Goal: Complete application form

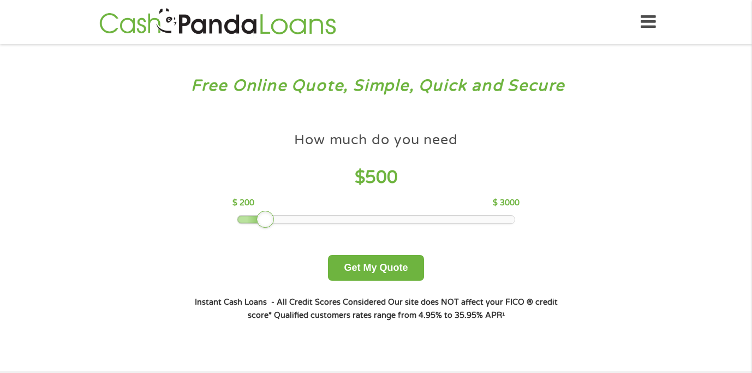
drag, startPoint x: 311, startPoint y: 219, endPoint x: 263, endPoint y: 218, distance: 48.0
click at [263, 218] on div at bounding box center [264, 219] width 17 height 17
click at [378, 264] on button "Get My Quote" at bounding box center [375, 268] width 95 height 26
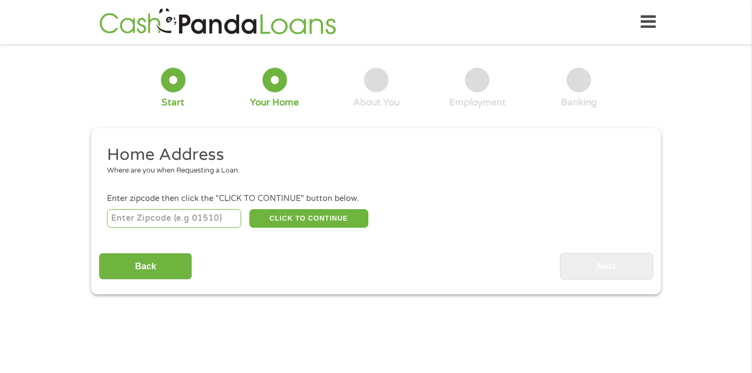
click at [186, 215] on input "number" at bounding box center [174, 218] width 135 height 19
type input "92113"
select select "California"
click at [295, 220] on button "CLICK TO CONTINUE" at bounding box center [308, 218] width 119 height 19
type input "92113"
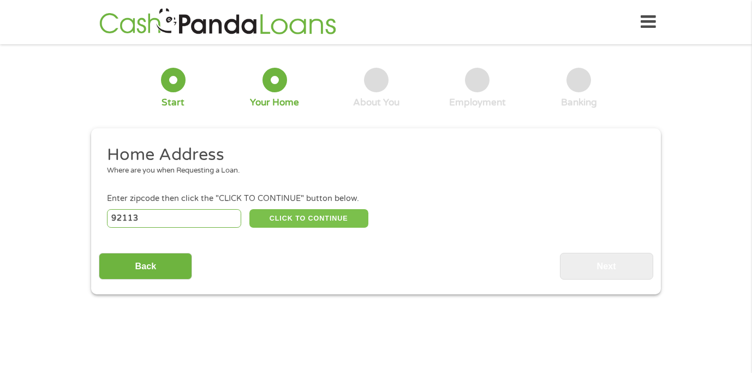
type input "San Diego"
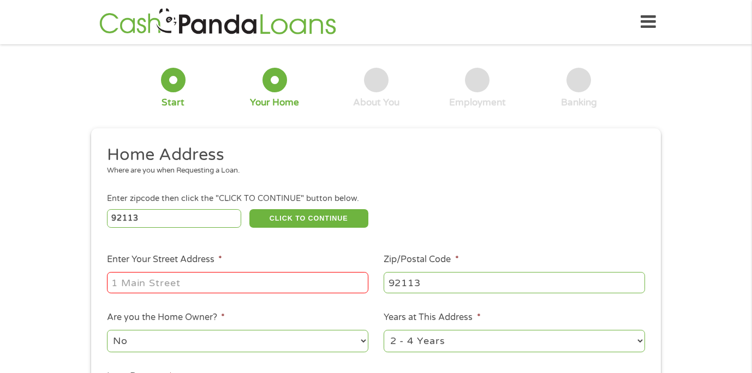
click at [219, 284] on input "Enter Your Street Address *" at bounding box center [237, 282] width 261 height 21
type input "4049 Newton Avenue"
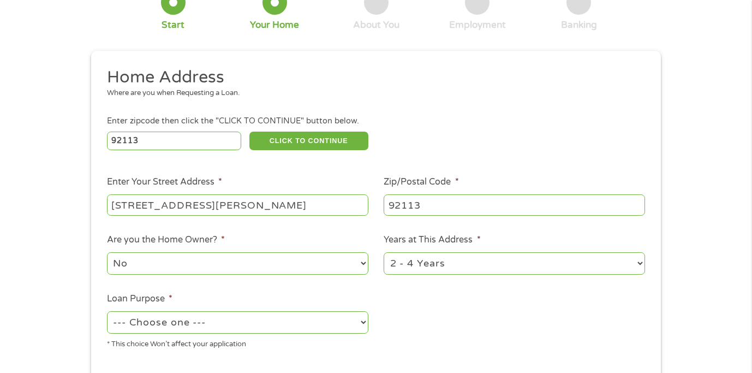
scroll to position [80, 0]
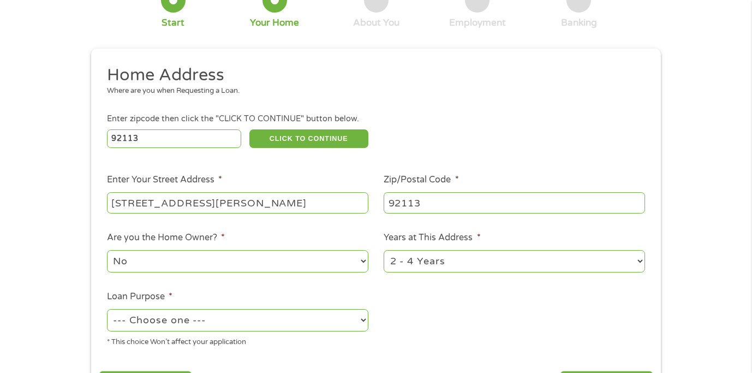
click at [418, 261] on select "1 Year or less 1 - 2 Years 2 - 4 Years Over 4 Years" at bounding box center [514, 261] width 261 height 22
select select "60months"
click at [384, 250] on select "1 Year or less 1 - 2 Years 2 - 4 Years Over 4 Years" at bounding box center [514, 261] width 261 height 22
click at [268, 254] on select "No Yes" at bounding box center [237, 261] width 261 height 22
select select "yes"
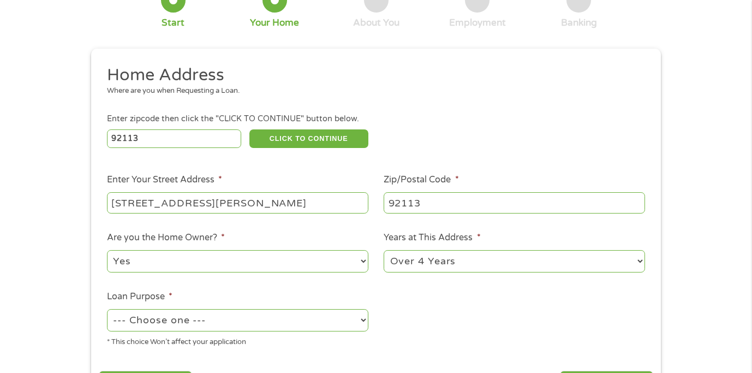
click at [107, 250] on select "No Yes" at bounding box center [237, 261] width 261 height 22
click at [256, 316] on select "--- Choose one --- Pay Bills Debt Consolidation Home Improvement Major Purchase…" at bounding box center [237, 320] width 261 height 22
select select "paybills"
click at [107, 309] on select "--- Choose one --- Pay Bills Debt Consolidation Home Improvement Major Purchase…" at bounding box center [237, 320] width 261 height 22
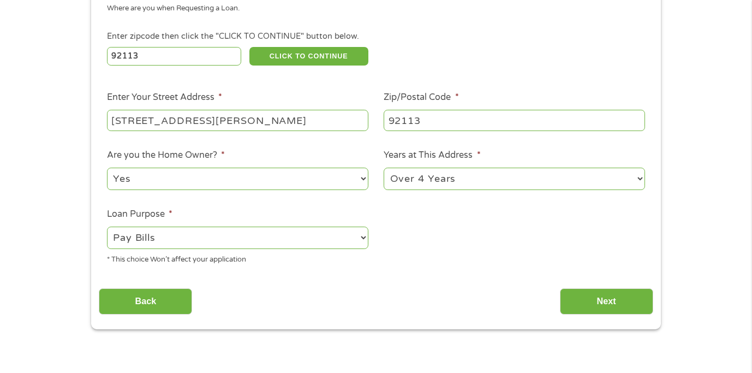
scroll to position [166, 0]
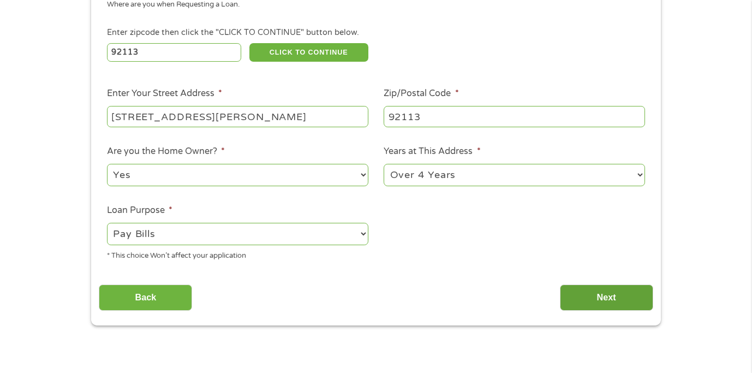
click at [603, 311] on input "Next" at bounding box center [606, 297] width 93 height 27
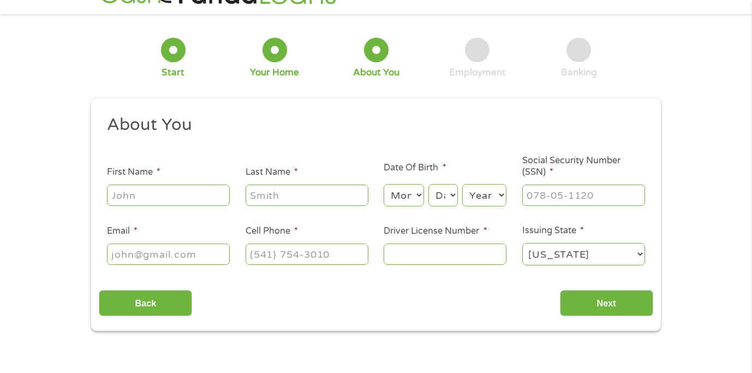
scroll to position [0, 0]
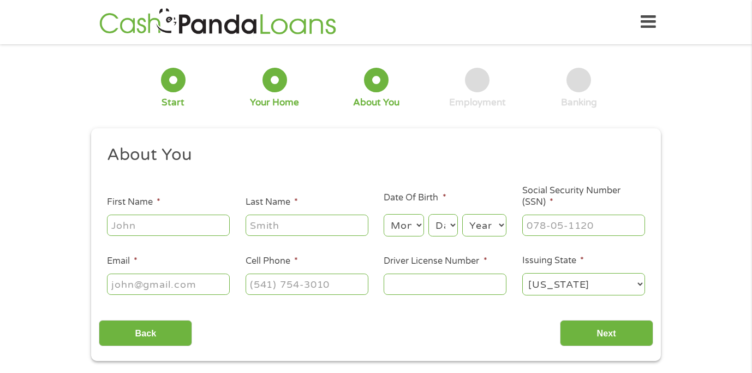
click at [654, 25] on icon at bounding box center [648, 22] width 15 height 27
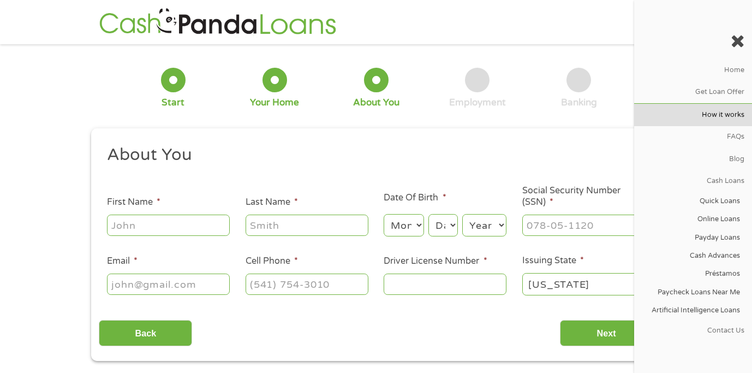
click at [729, 113] on link "How it works" at bounding box center [693, 115] width 118 height 22
